Goal: Check status: Check status

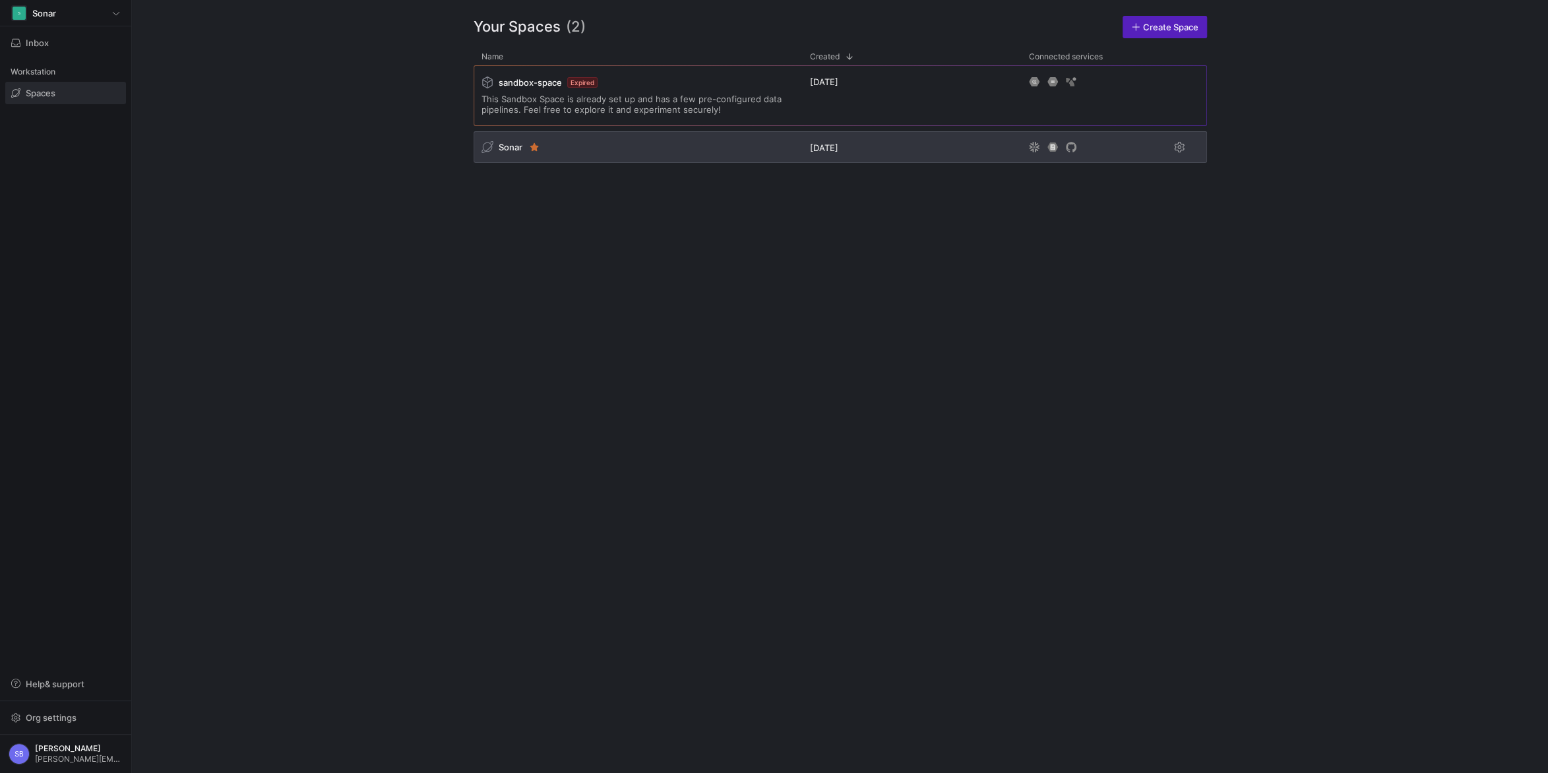
click at [508, 146] on span "Sonar" at bounding box center [511, 147] width 24 height 11
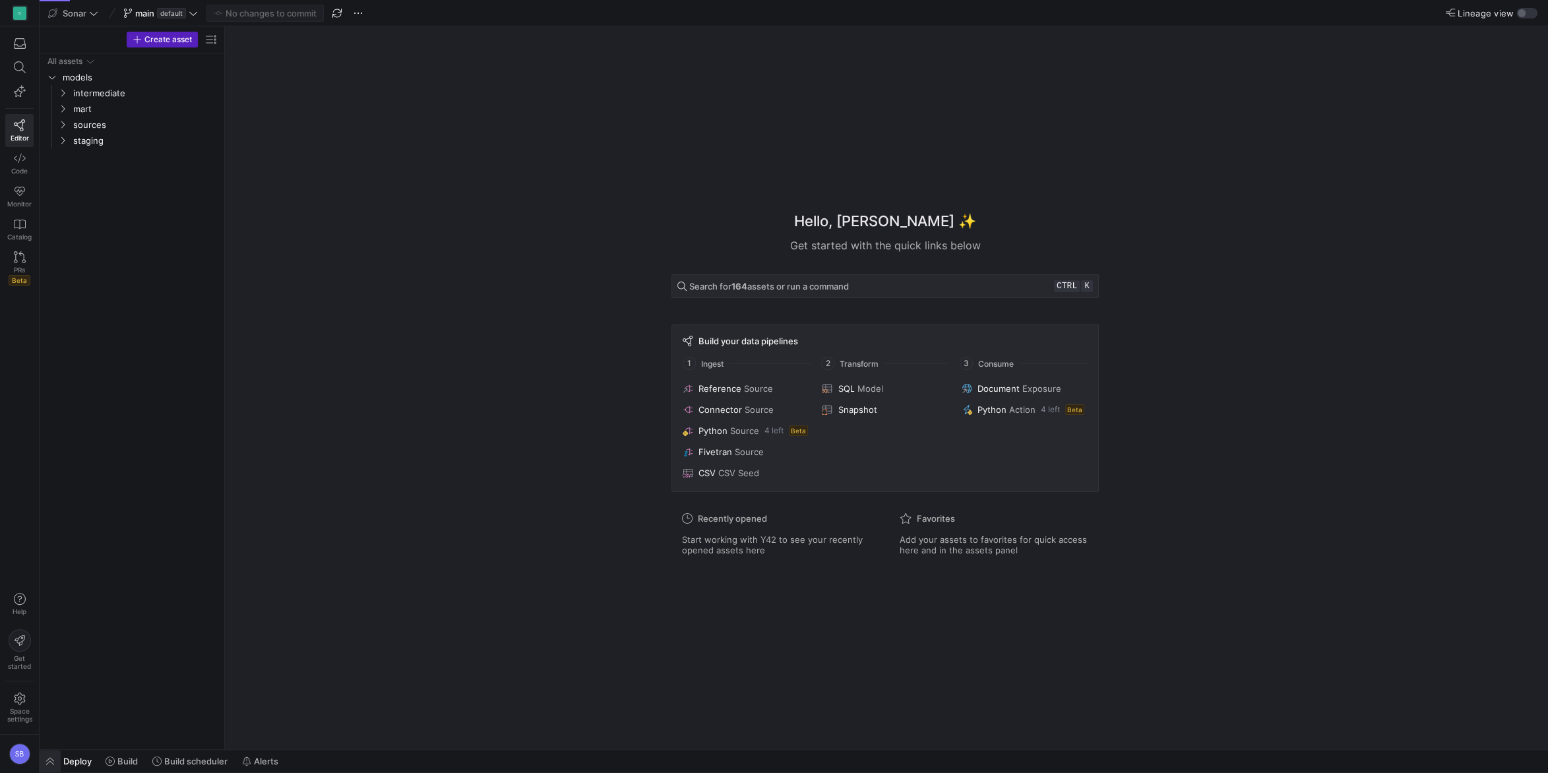
click at [48, 754] on span "button" at bounding box center [50, 761] width 21 height 22
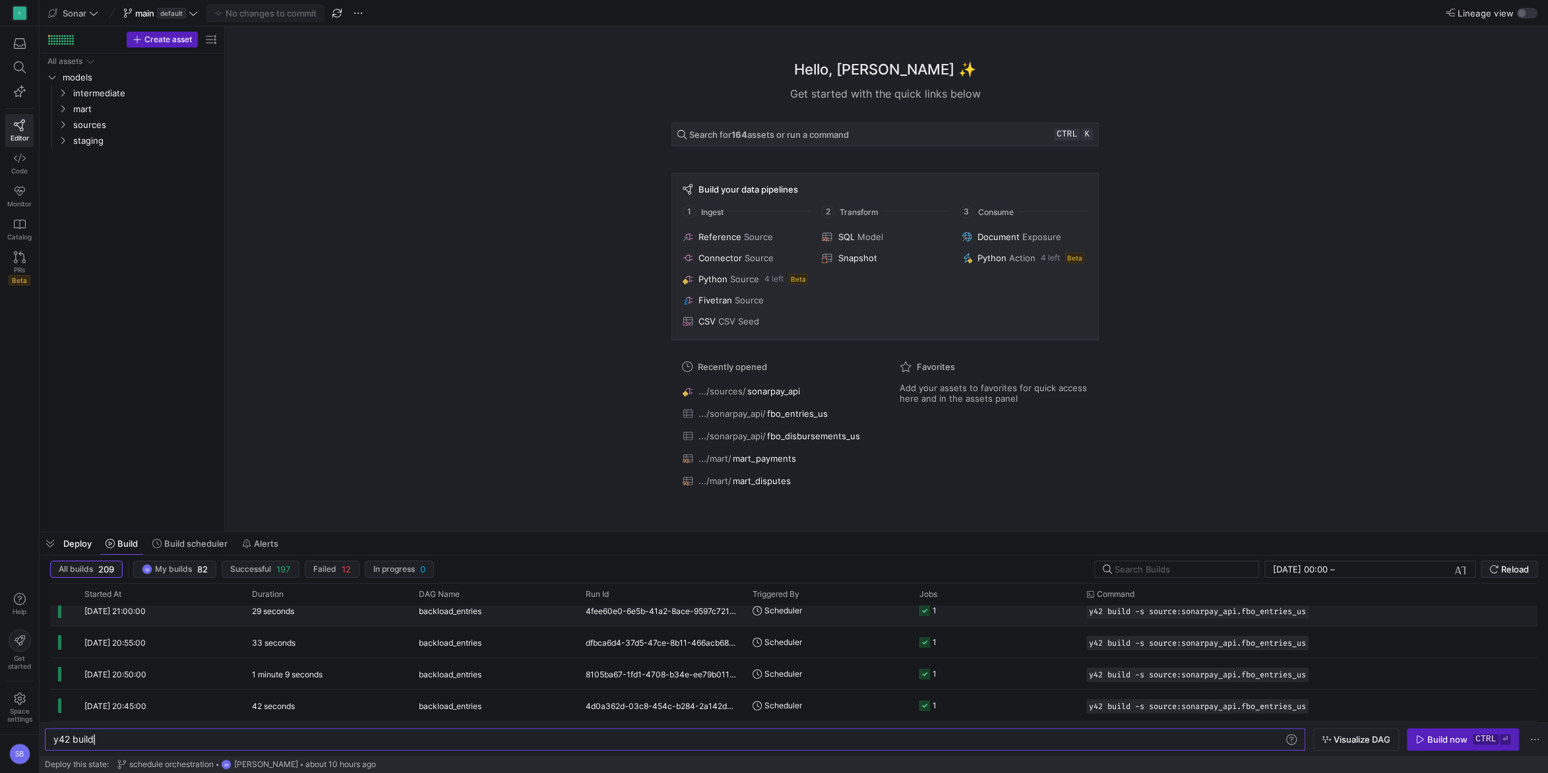
scroll to position [290, 0]
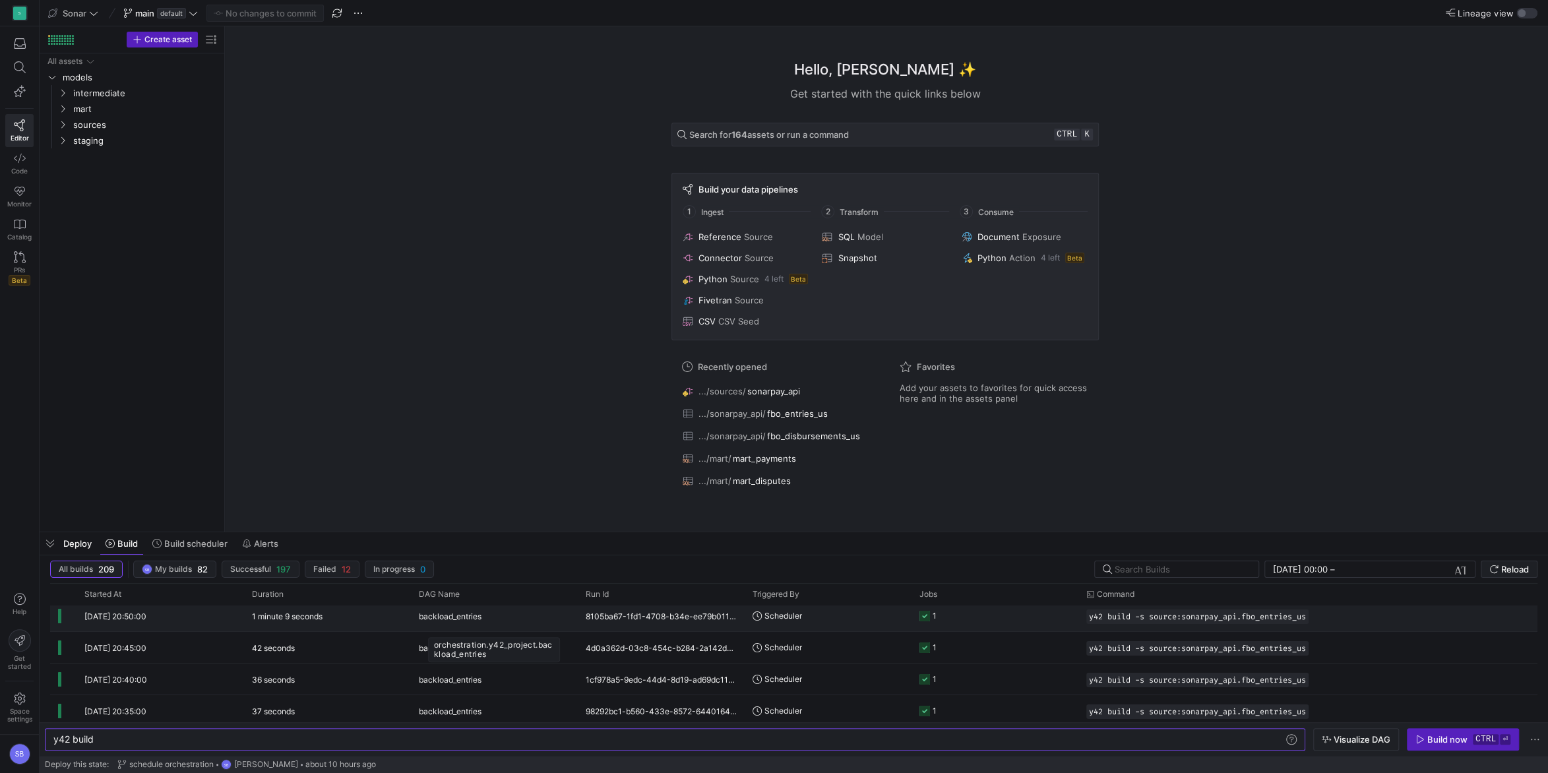
click at [472, 622] on span "backload_entries" at bounding box center [450, 616] width 63 height 31
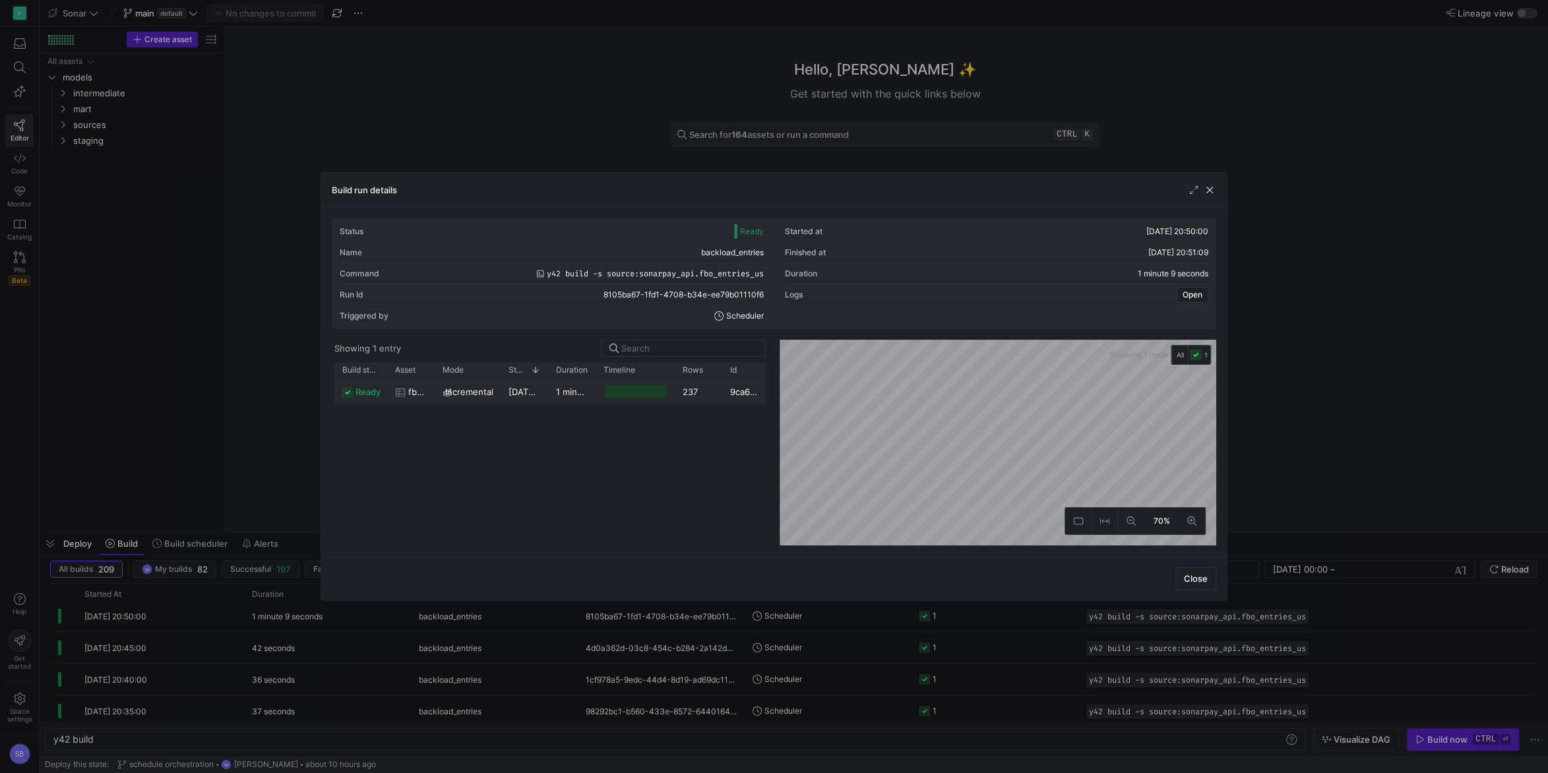
click at [548, 394] on div "[DATE] 20:50:02" at bounding box center [524, 392] width 47 height 26
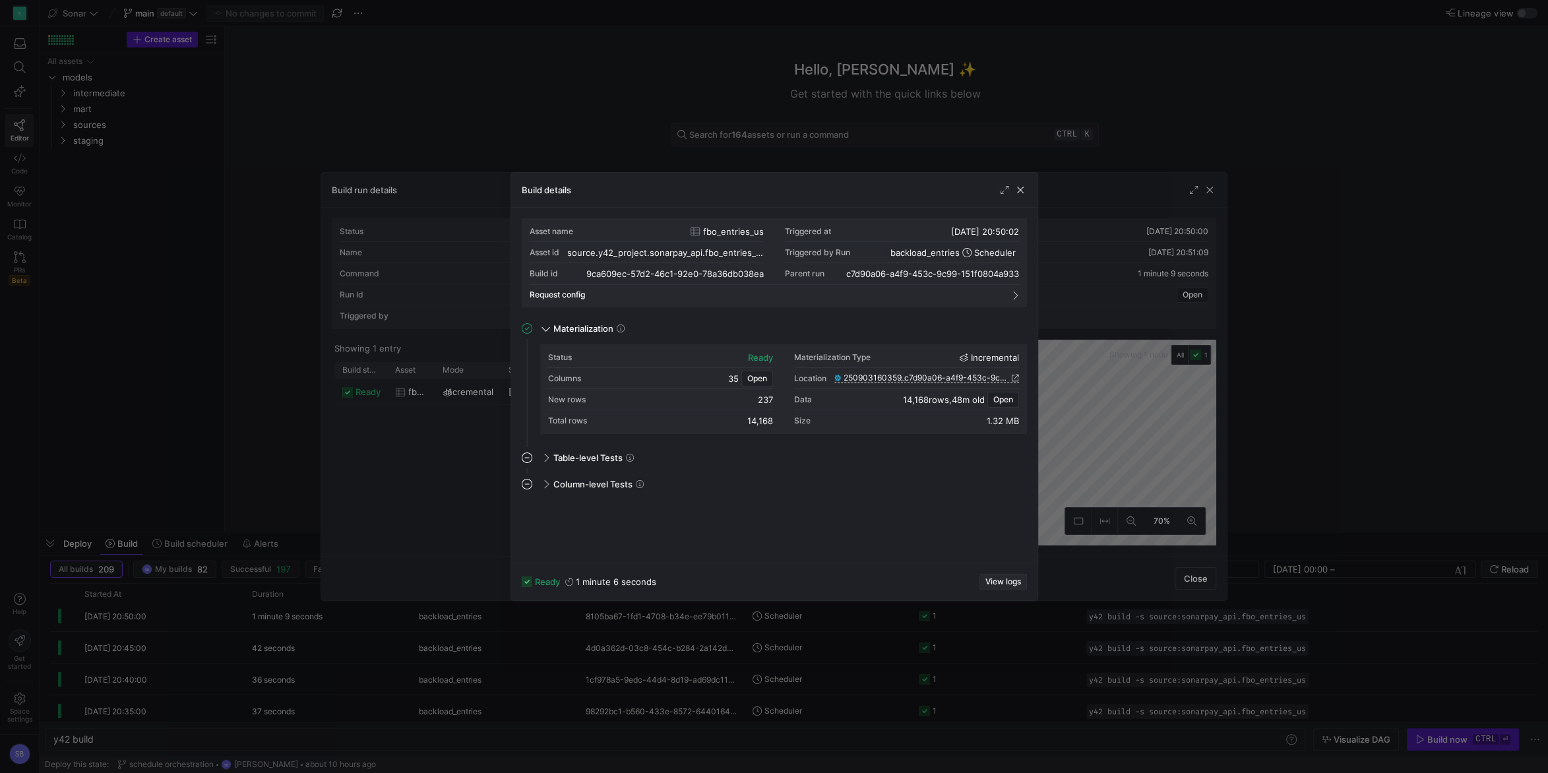
click at [993, 578] on span "View logs" at bounding box center [1003, 581] width 36 height 9
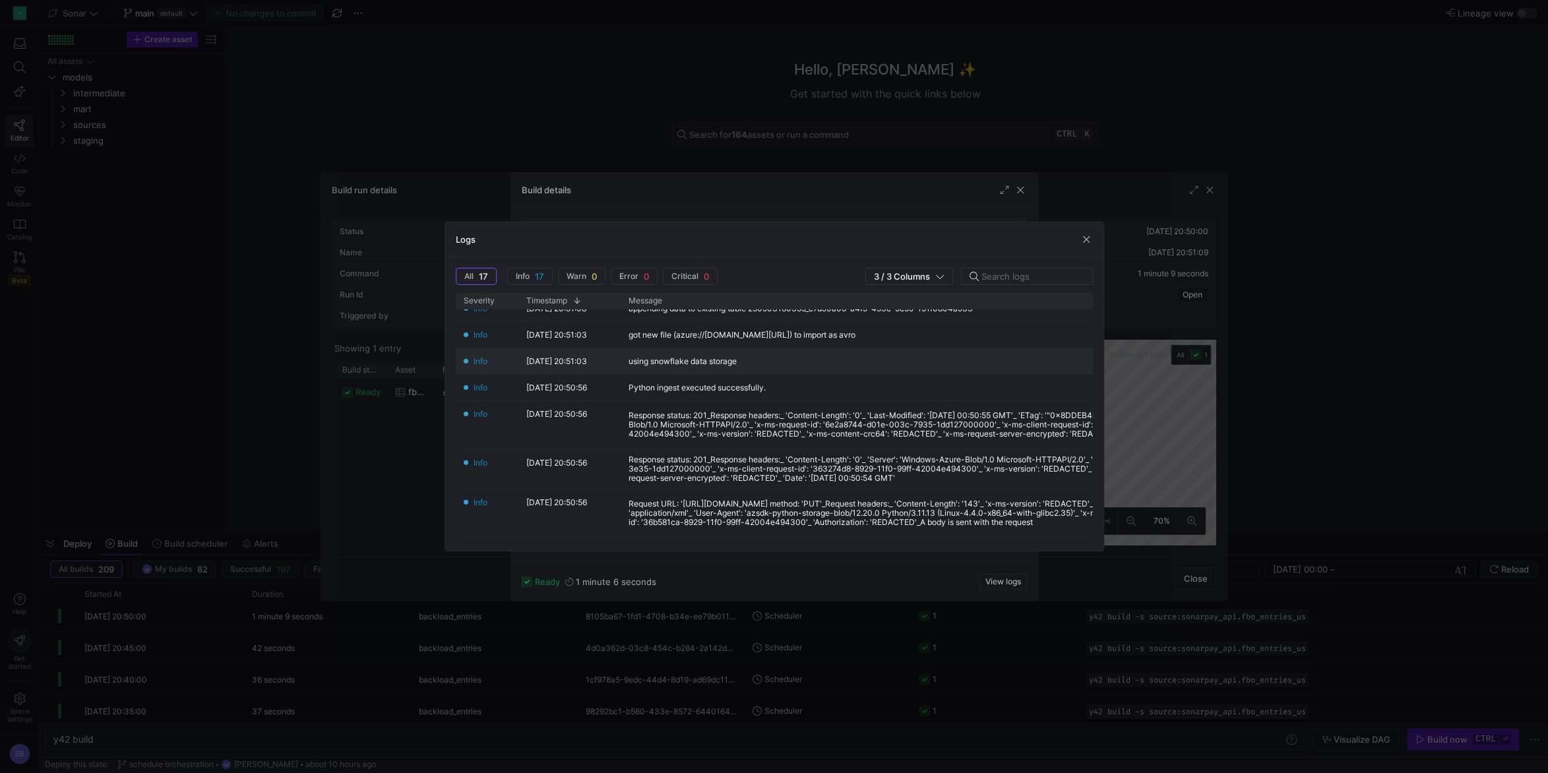
scroll to position [0, 0]
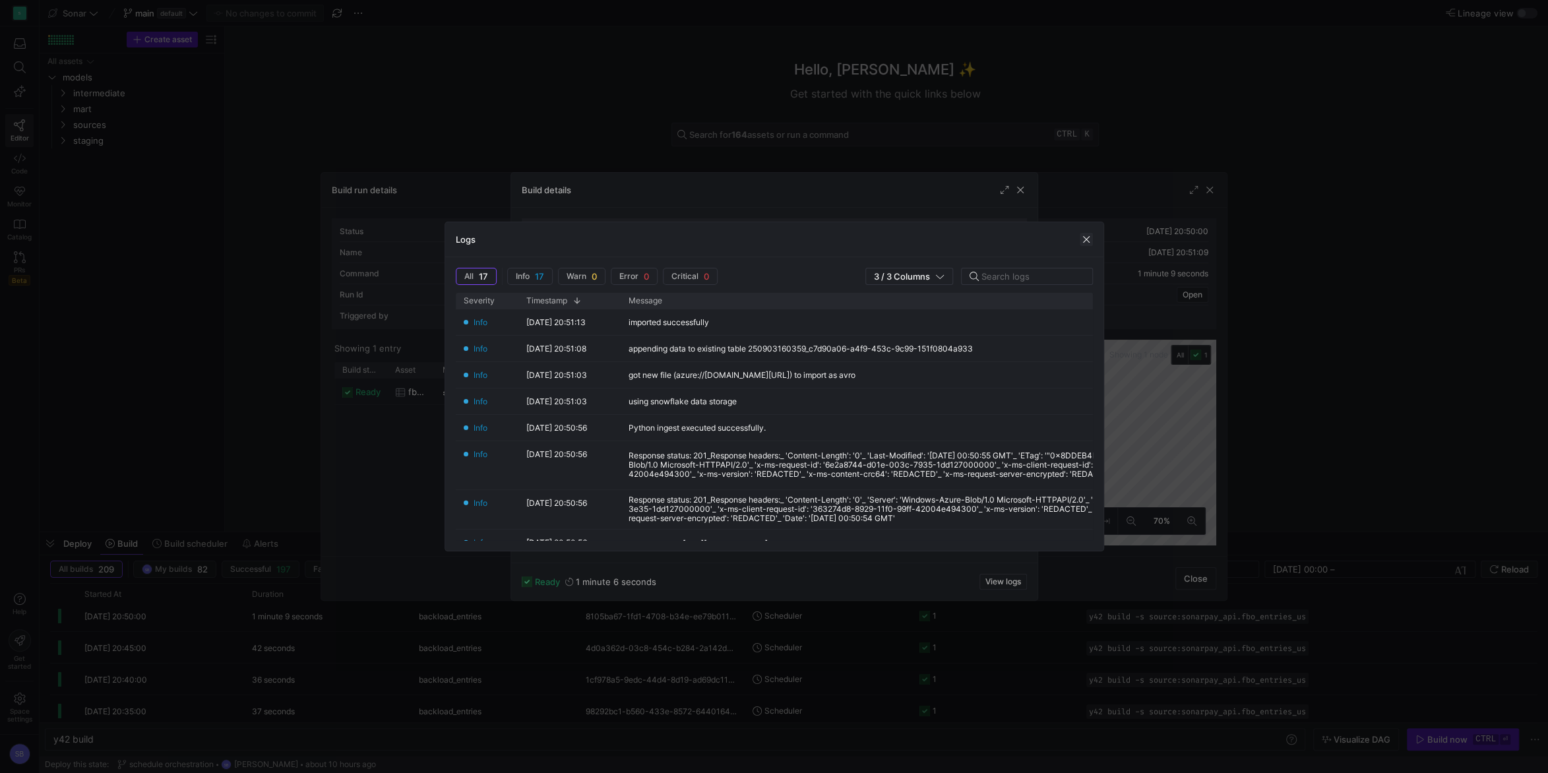
click at [1082, 239] on span "button" at bounding box center [1086, 239] width 13 height 13
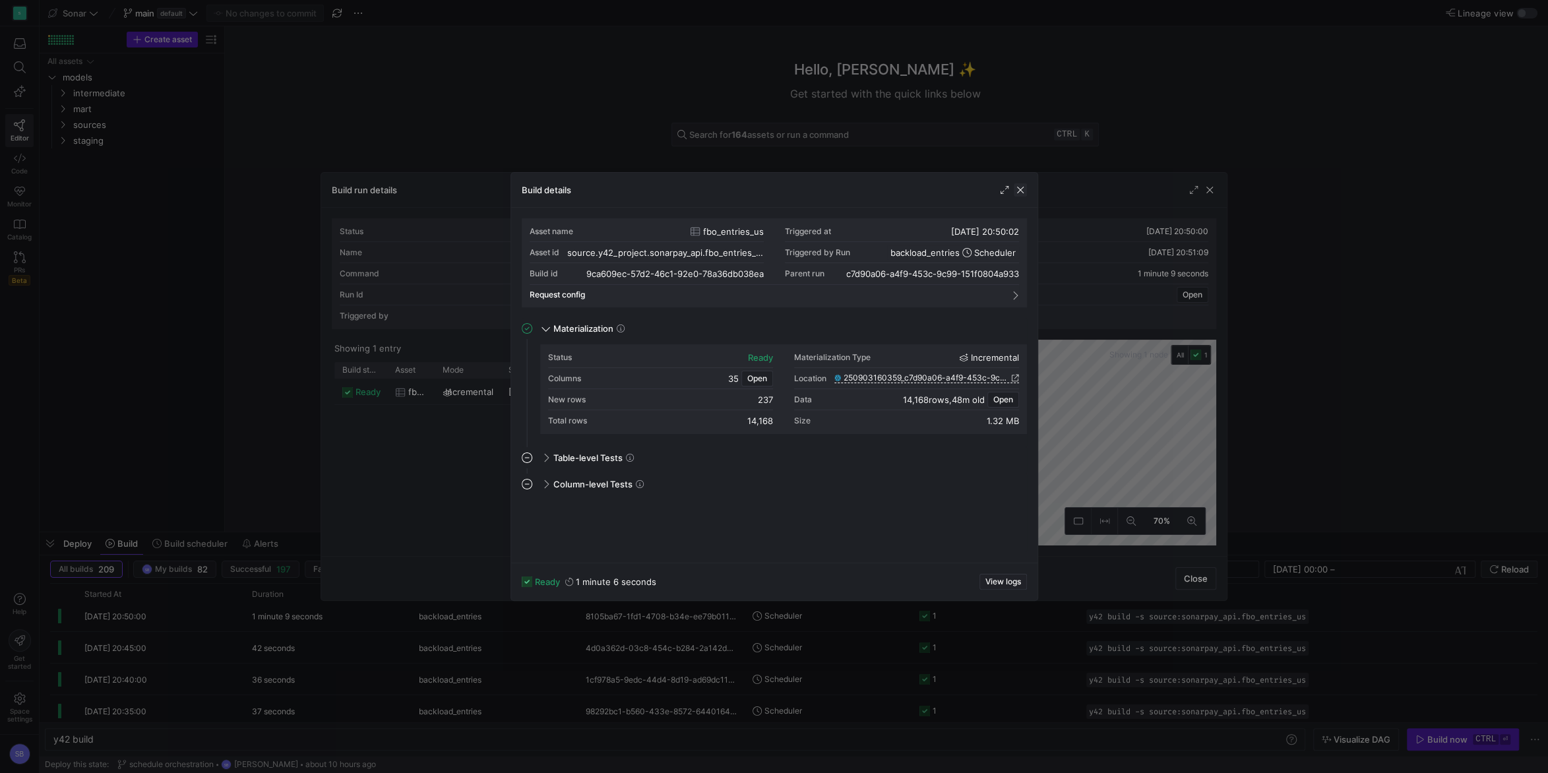
click at [1023, 188] on span "button" at bounding box center [1020, 189] width 13 height 13
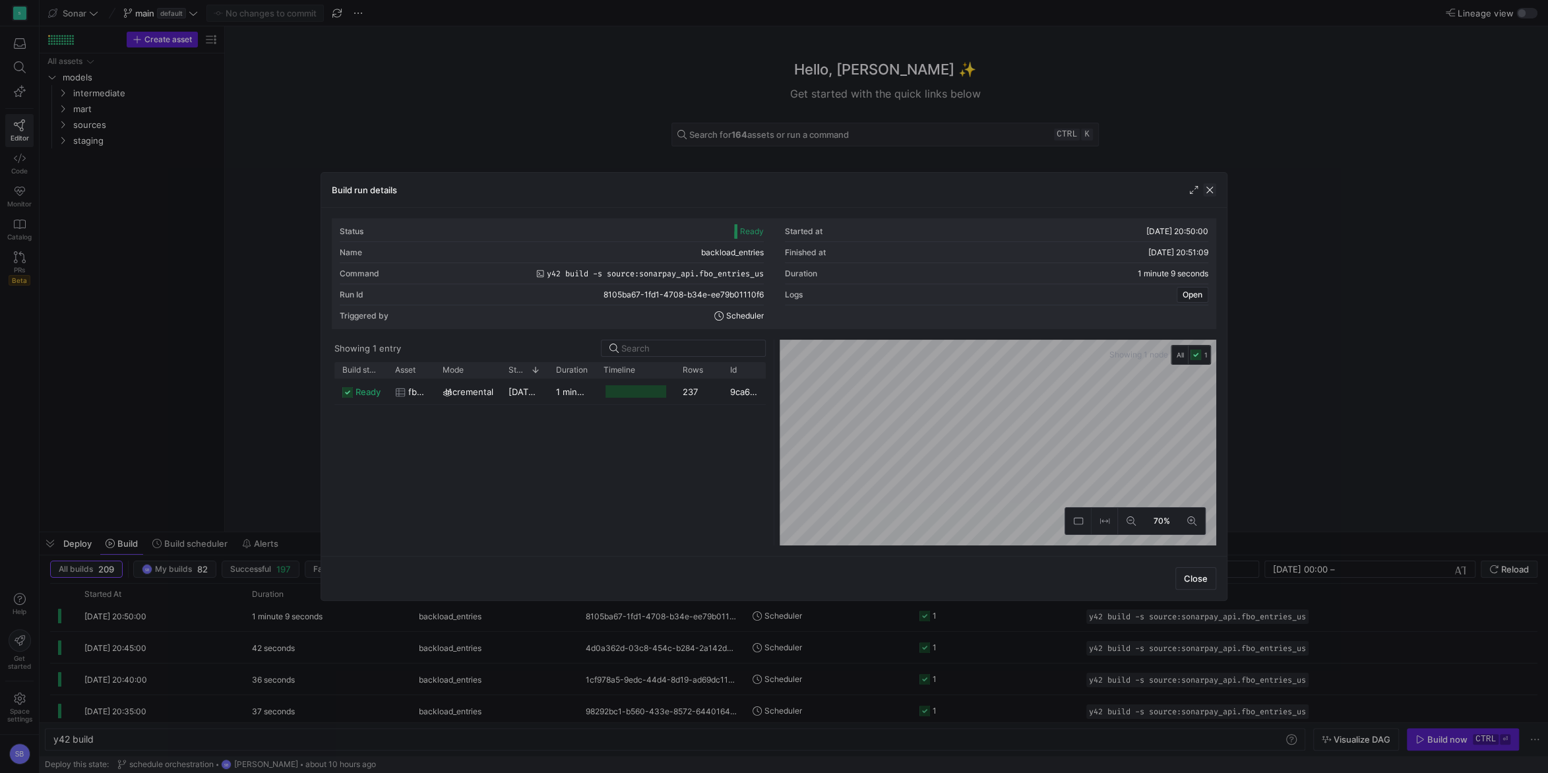
click at [1208, 193] on span "button" at bounding box center [1209, 189] width 13 height 13
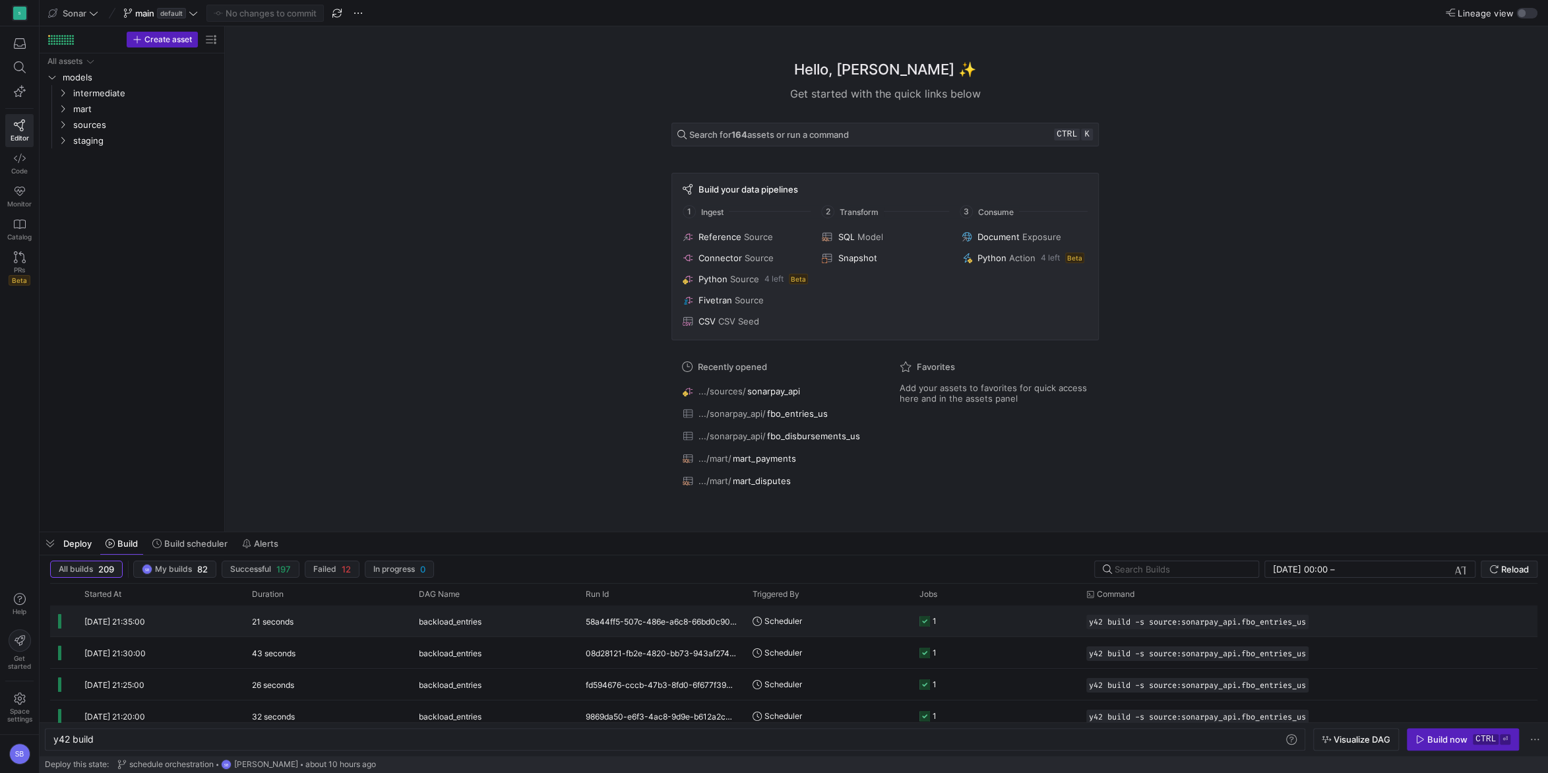
click at [472, 617] on span "backload_entries" at bounding box center [450, 621] width 63 height 31
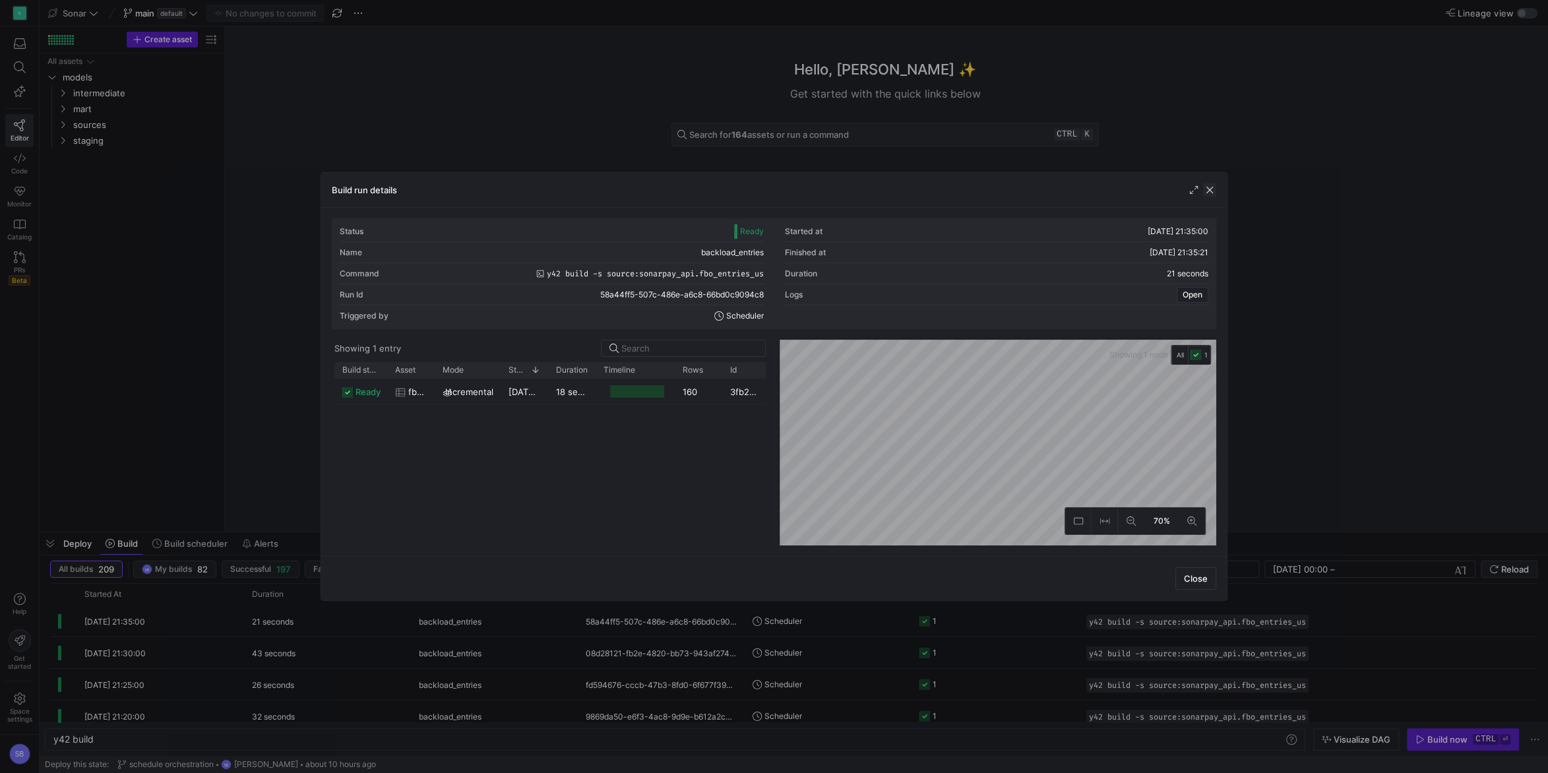
click at [1213, 189] on span "button" at bounding box center [1209, 189] width 13 height 13
